Goal: Task Accomplishment & Management: Manage account settings

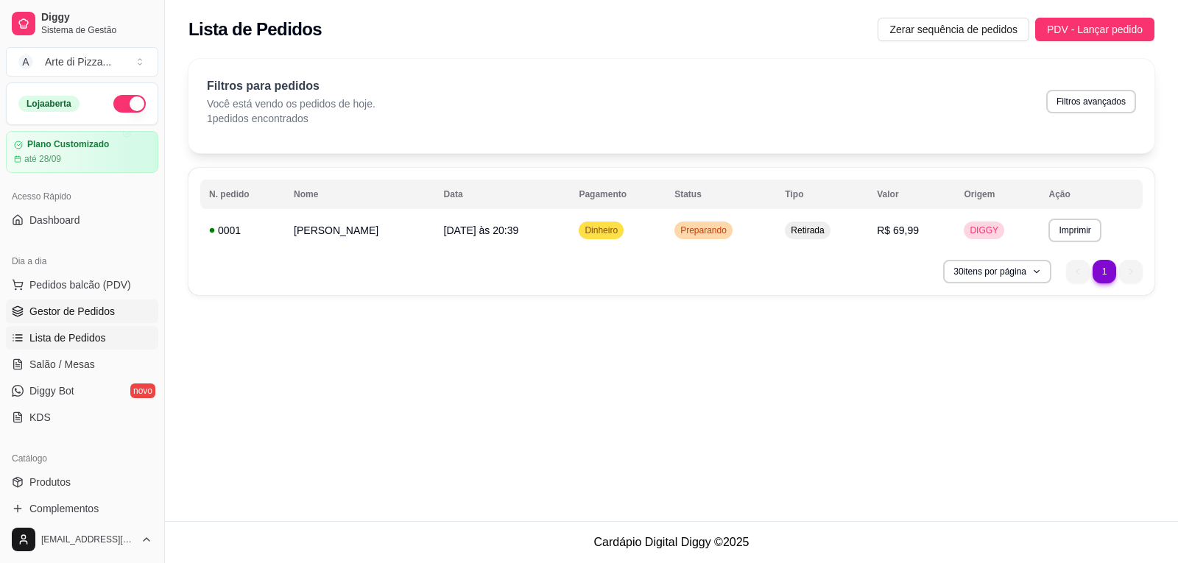
click at [60, 311] on span "Gestor de Pedidos" at bounding box center [71, 311] width 85 height 15
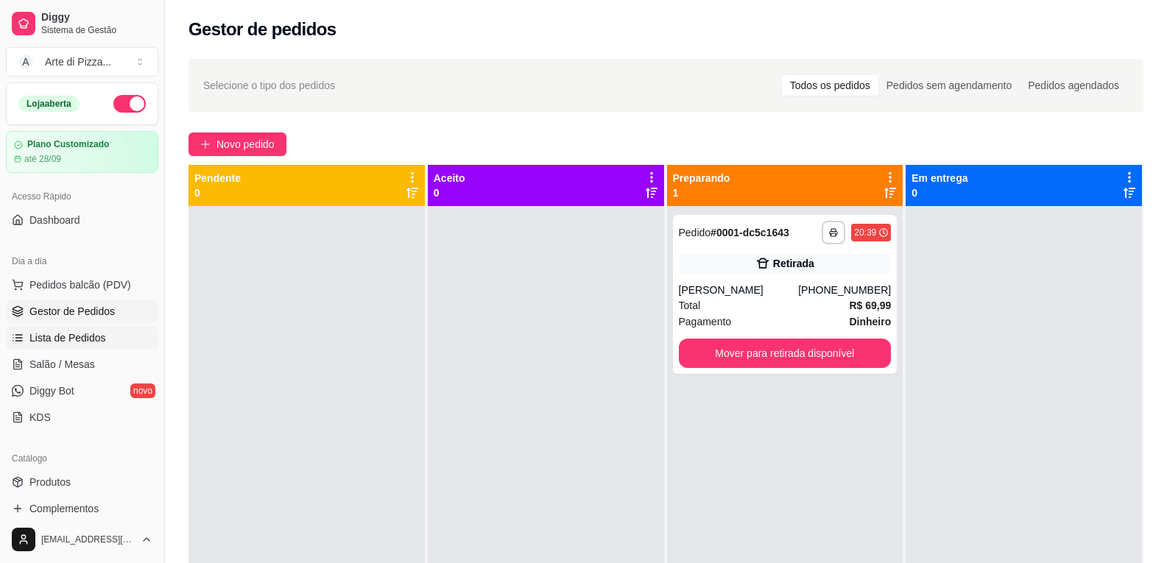
click at [60, 335] on span "Lista de Pedidos" at bounding box center [67, 338] width 77 height 15
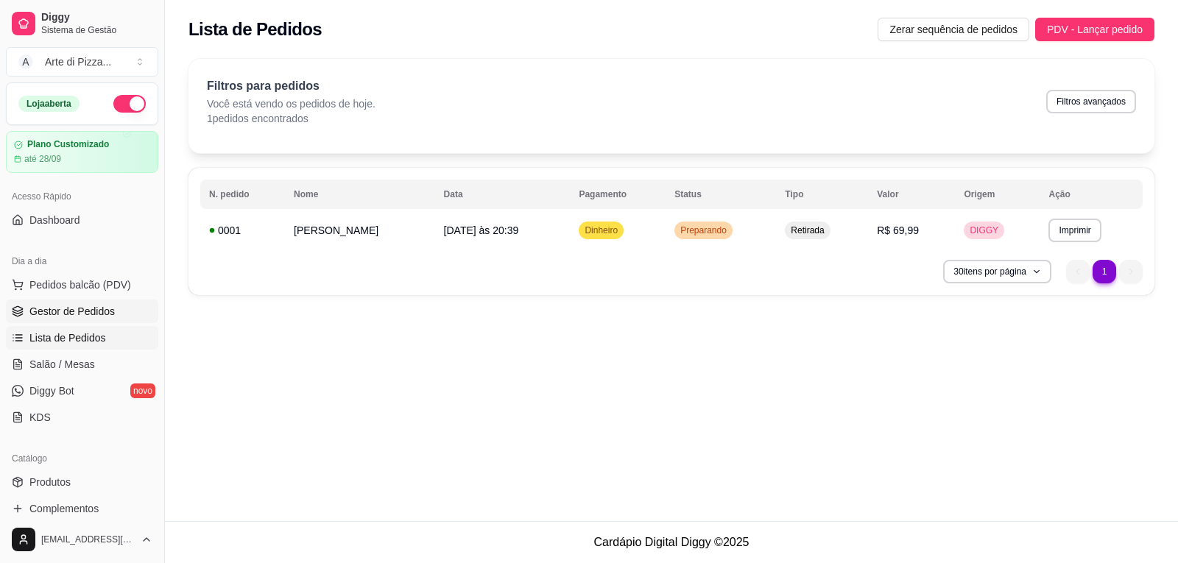
click at [63, 313] on span "Gestor de Pedidos" at bounding box center [71, 311] width 85 height 15
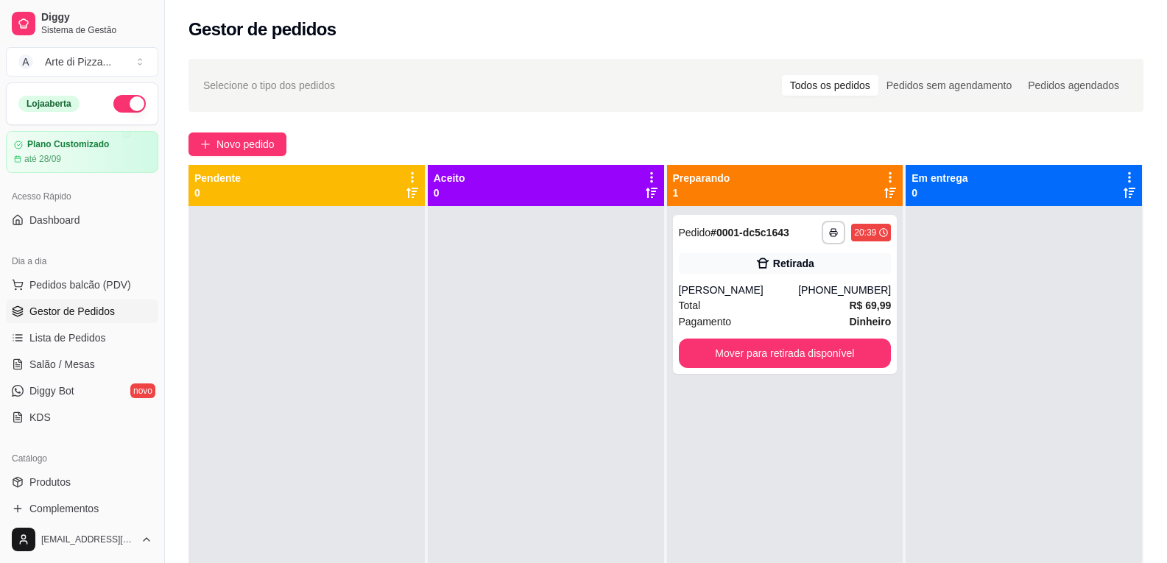
click at [521, 328] on div at bounding box center [546, 487] width 236 height 563
click at [556, 211] on div at bounding box center [546, 487] width 236 height 563
click at [536, 305] on div at bounding box center [546, 487] width 236 height 563
click at [544, 304] on div at bounding box center [546, 487] width 236 height 563
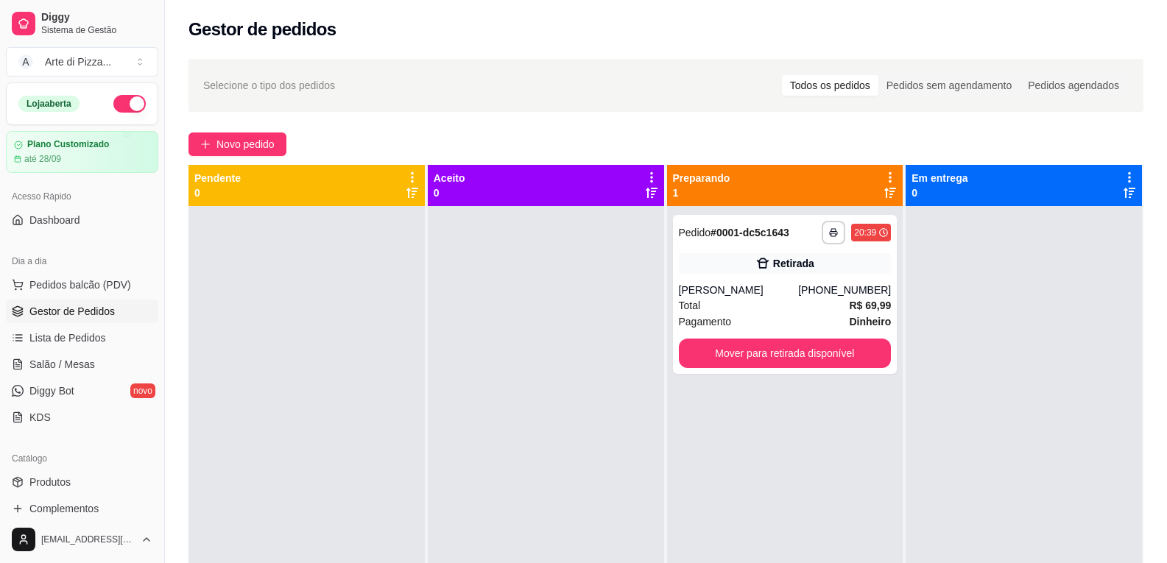
click at [597, 387] on div at bounding box center [546, 487] width 236 height 563
click at [521, 328] on div at bounding box center [546, 487] width 236 height 563
drag, startPoint x: 522, startPoint y: 324, endPoint x: 609, endPoint y: 273, distance: 100.7
click at [523, 324] on div at bounding box center [546, 487] width 236 height 563
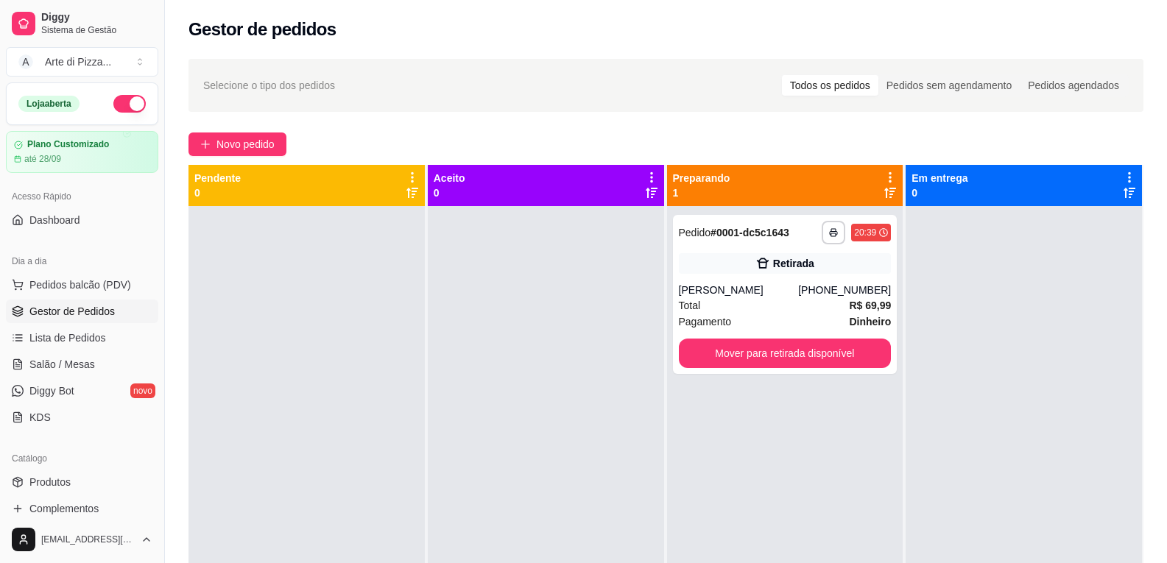
click at [511, 267] on div at bounding box center [546, 487] width 236 height 563
click at [531, 348] on div at bounding box center [546, 487] width 236 height 563
click at [470, 262] on div at bounding box center [546, 487] width 236 height 563
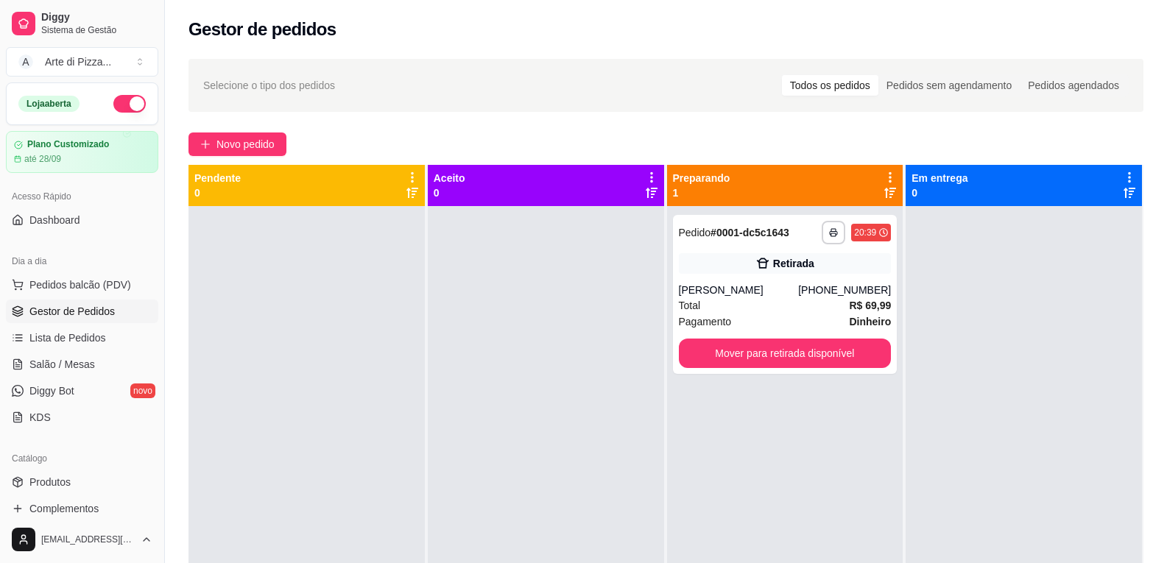
click at [476, 258] on div at bounding box center [546, 487] width 236 height 563
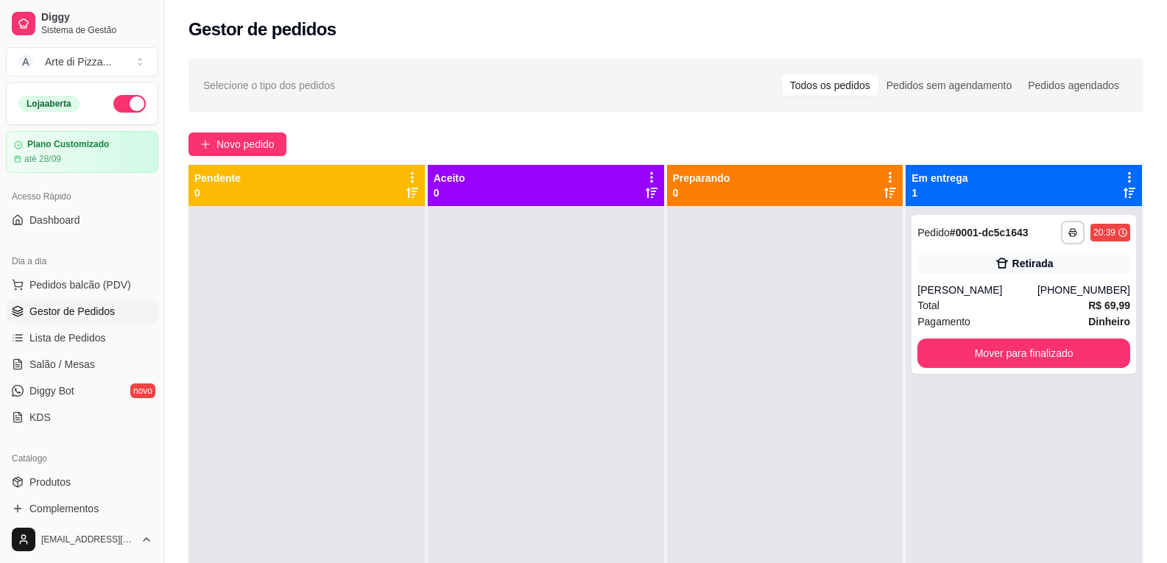
click at [422, 285] on div "Pendente 0" at bounding box center [308, 467] width 238 height 605
